Goal: Task Accomplishment & Management: Manage account settings

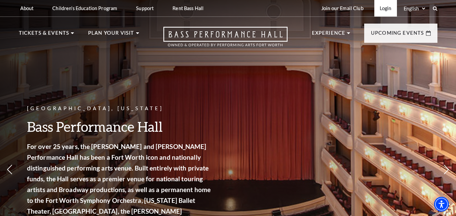
click at [386, 10] on link "Login" at bounding box center [385, 8] width 23 height 17
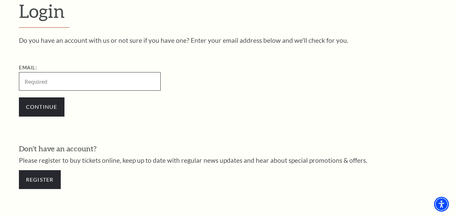
click at [60, 83] on input "Email:" at bounding box center [90, 81] width 142 height 19
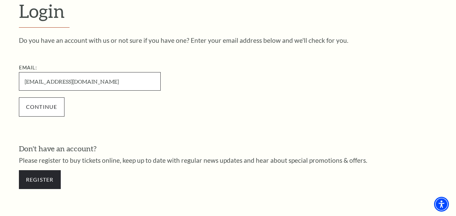
type input "[EMAIL_ADDRESS][DOMAIN_NAME]"
click at [39, 106] on input "Continue" at bounding box center [42, 107] width 46 height 19
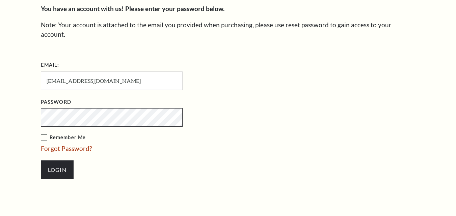
scroll to position [195, 0]
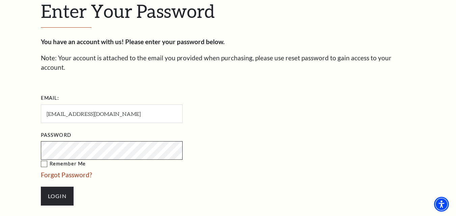
click at [41, 187] on input "Login" at bounding box center [57, 196] width 33 height 19
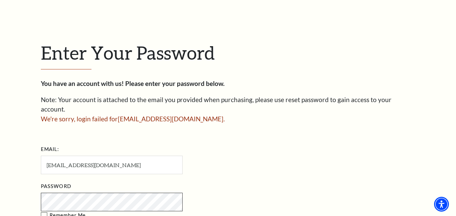
scroll to position [213, 0]
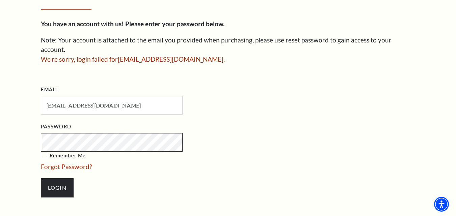
click at [41, 179] on input "Login" at bounding box center [57, 188] width 33 height 19
